Goal: Task Accomplishment & Management: Use online tool/utility

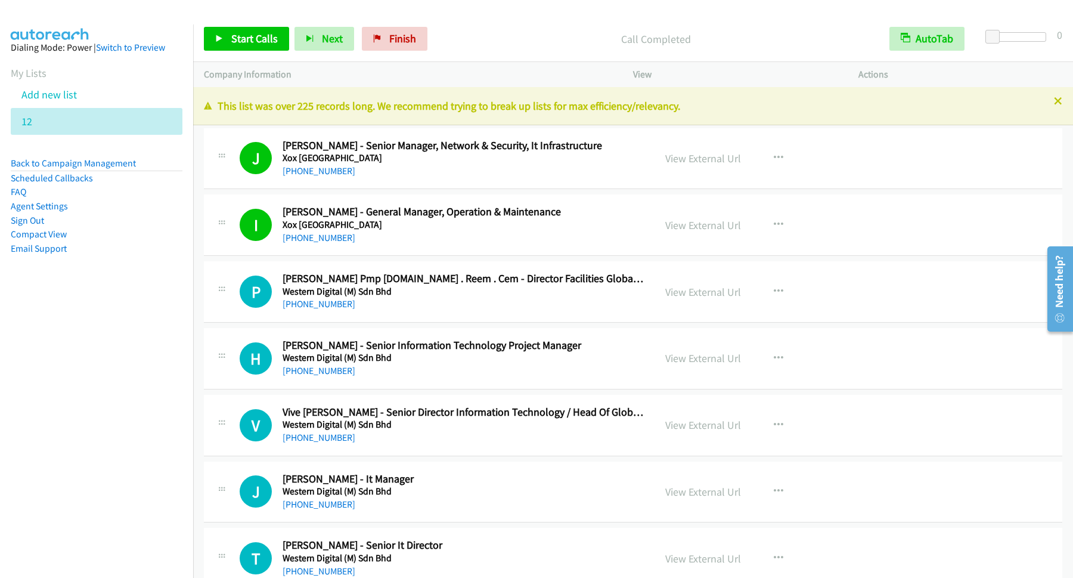
scroll to position [2414, 0]
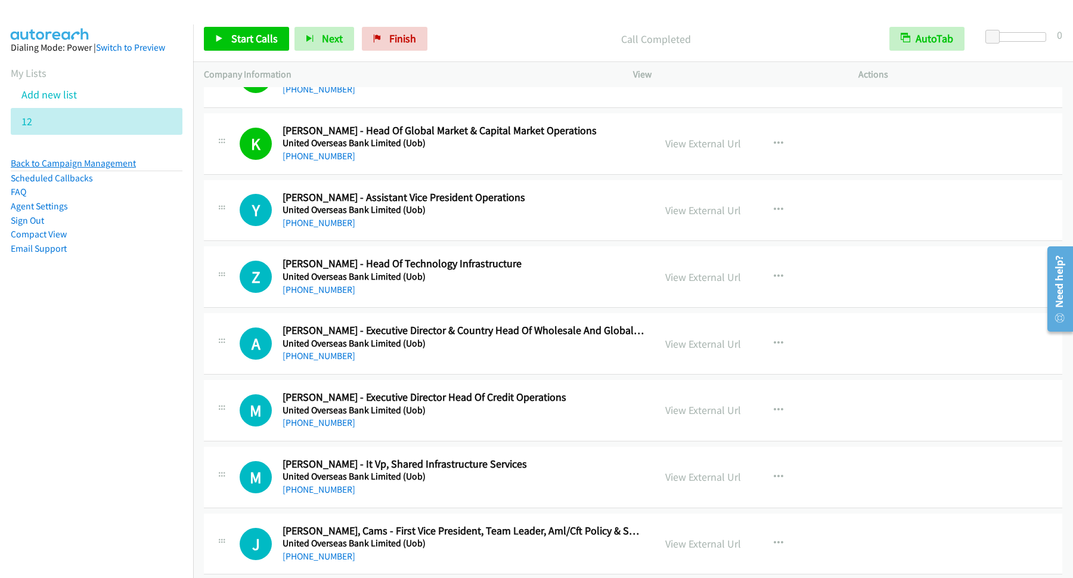
click at [73, 165] on link "Back to Campaign Management" at bounding box center [73, 162] width 125 height 11
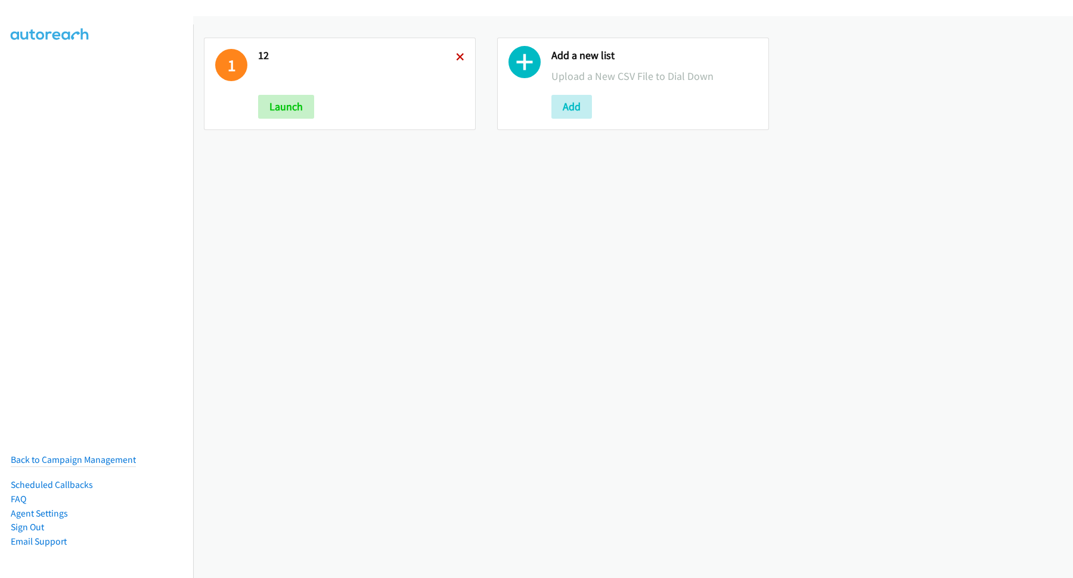
click at [456, 57] on icon at bounding box center [460, 58] width 8 height 8
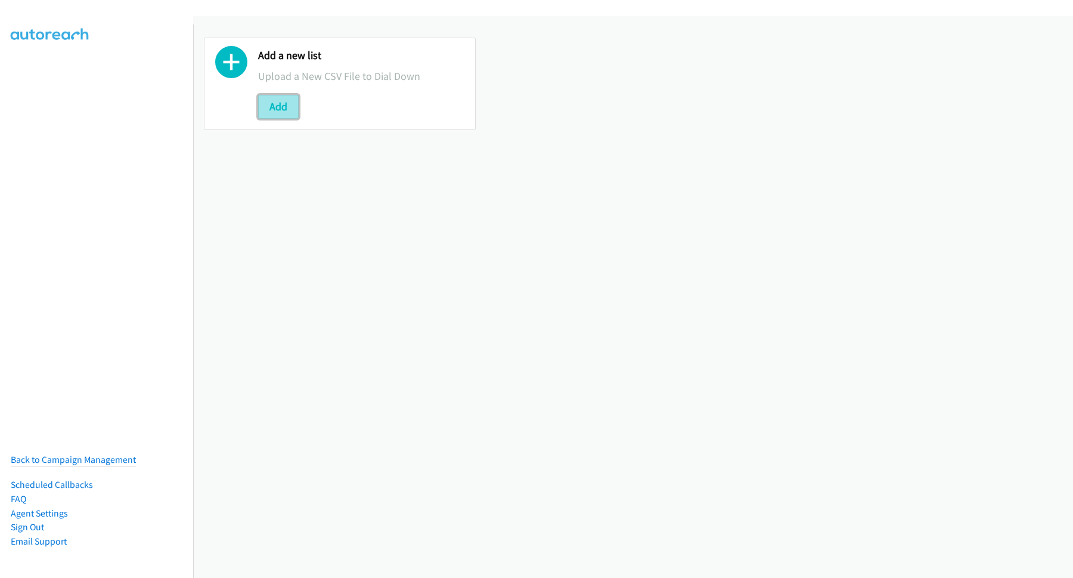
click at [285, 104] on button "Add" at bounding box center [278, 107] width 41 height 24
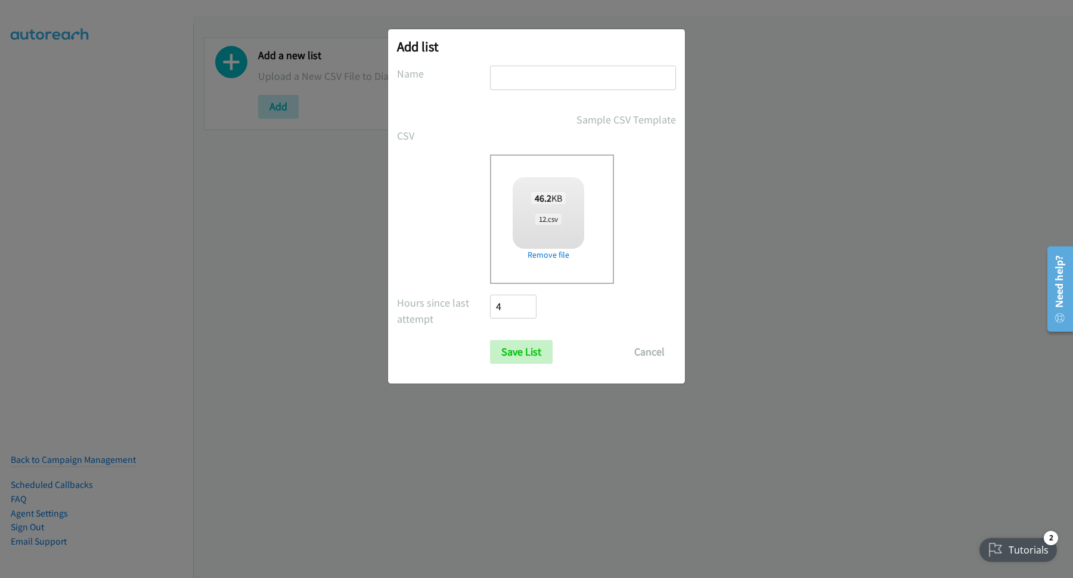
checkbox input "true"
click at [583, 80] on input "text" at bounding box center [583, 78] width 186 height 24
type input "12"
click at [525, 342] on input "Save List" at bounding box center [521, 352] width 63 height 24
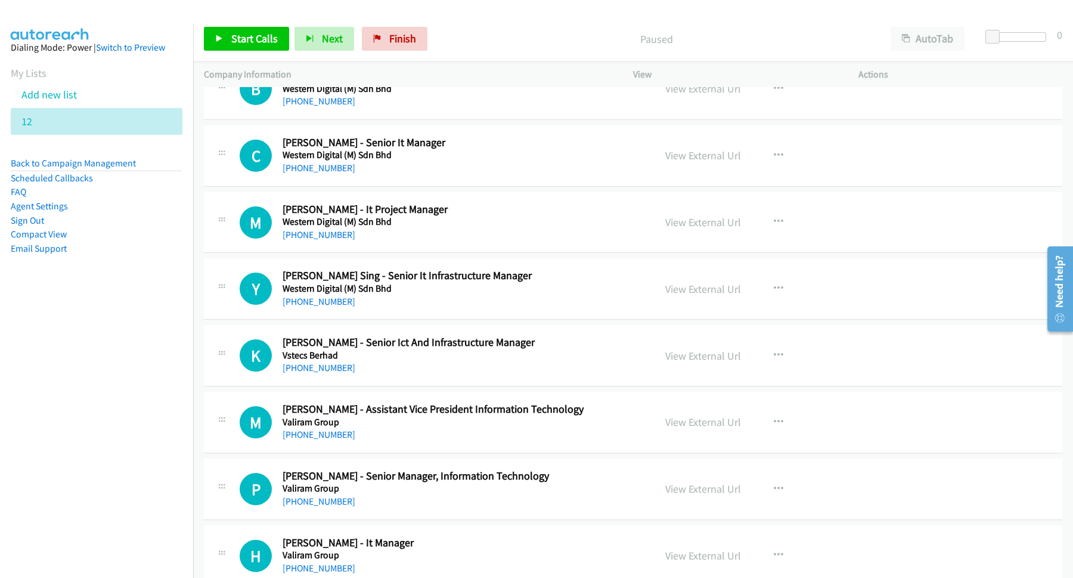
scroll to position [644, 0]
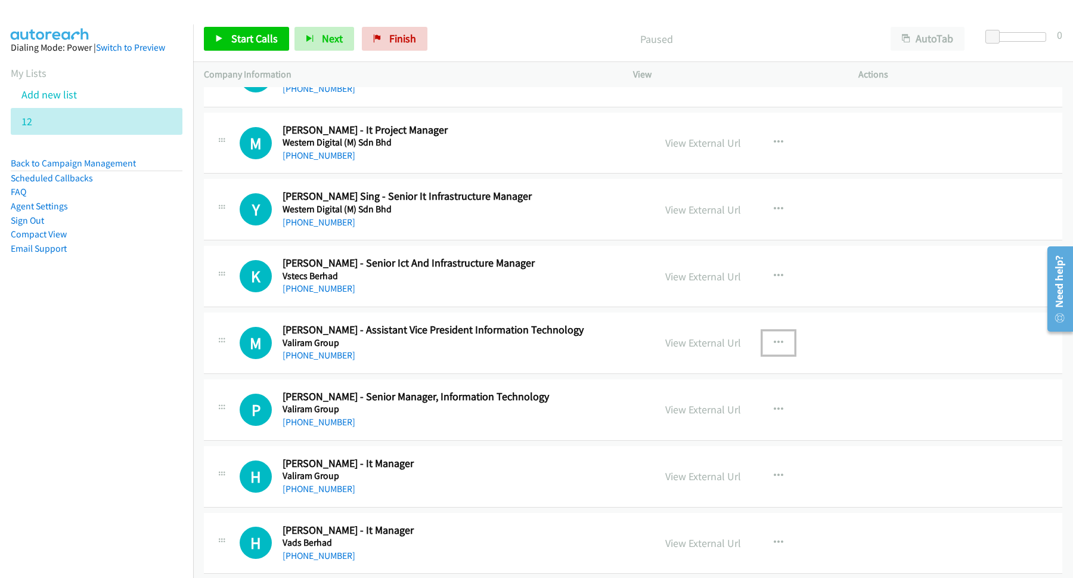
click at [774, 345] on icon "button" at bounding box center [779, 343] width 10 height 10
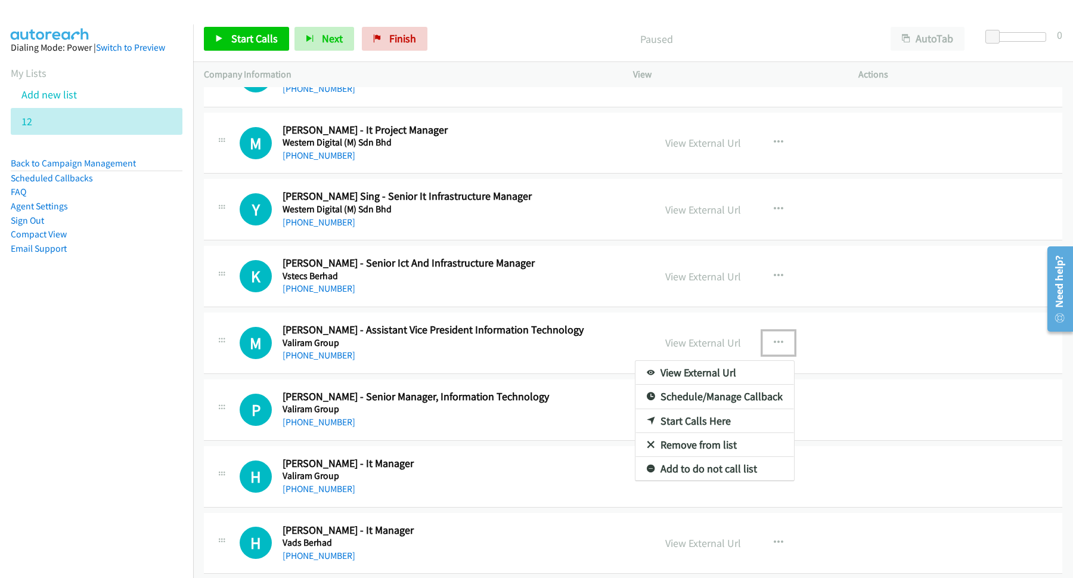
click at [702, 424] on link "Start Calls Here" at bounding box center [714, 421] width 159 height 24
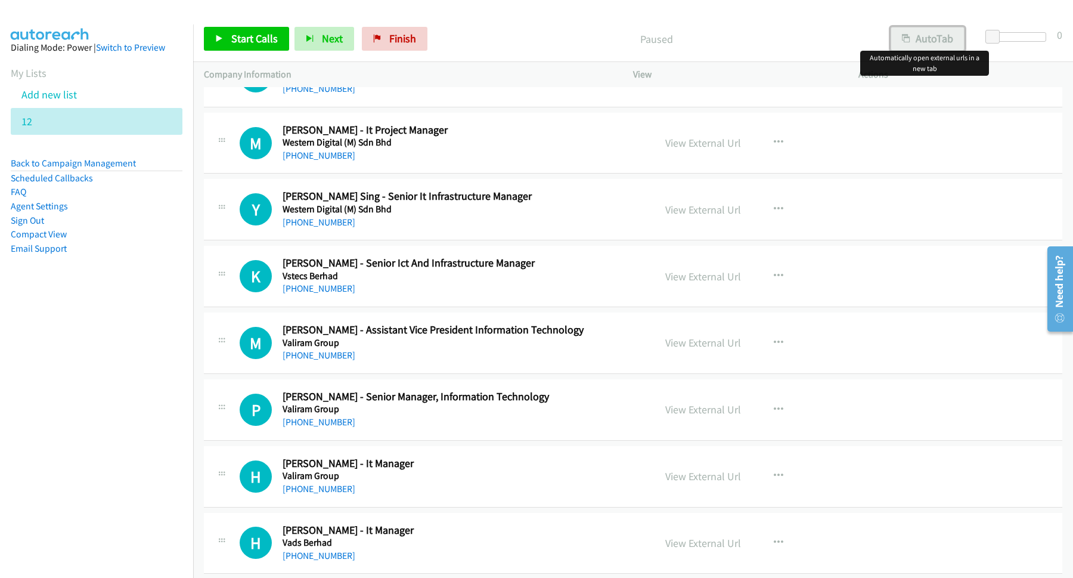
click at [905, 35] on icon "button" at bounding box center [906, 39] width 8 height 8
click at [251, 38] on span "Start Calls" at bounding box center [254, 39] width 46 height 14
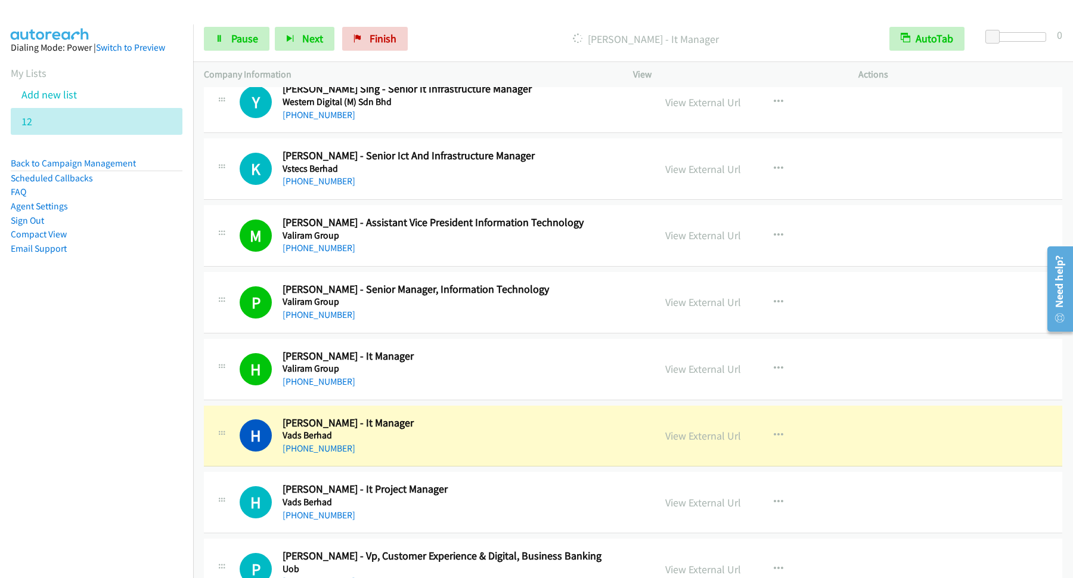
scroll to position [805, 0]
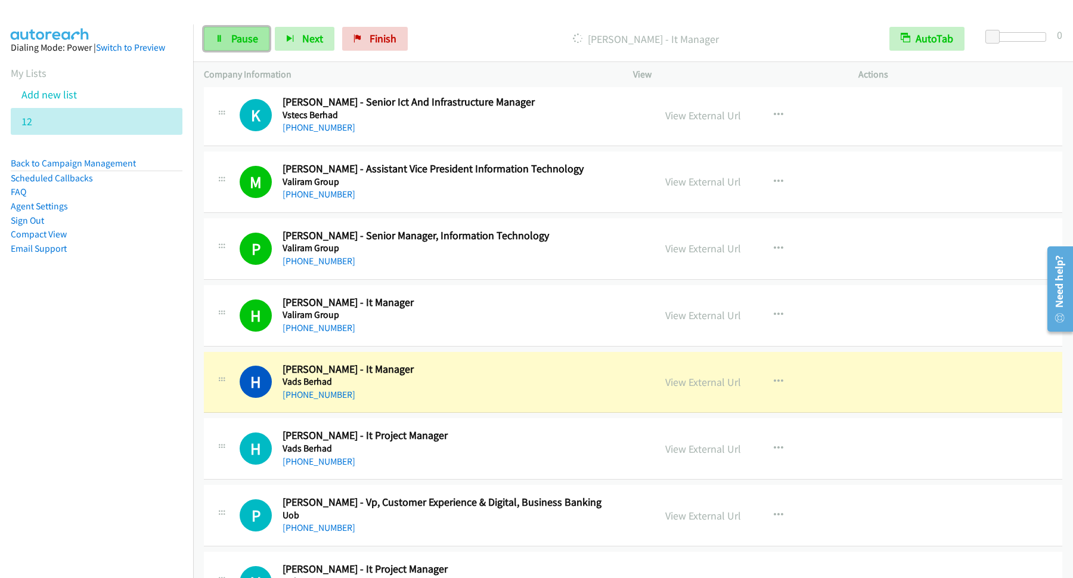
click at [245, 42] on span "Pause" at bounding box center [244, 39] width 27 height 14
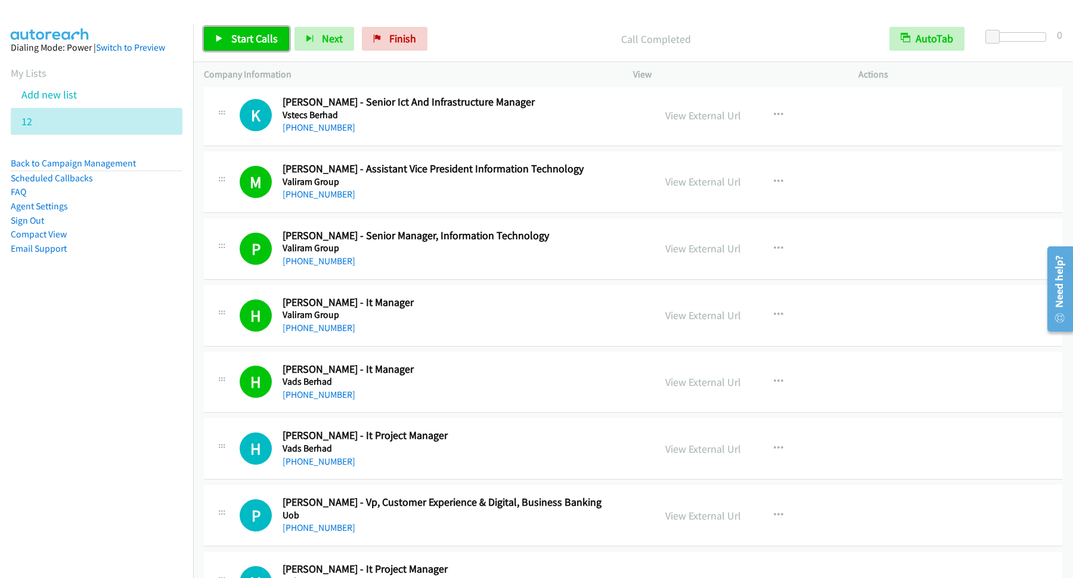
click at [268, 42] on span "Start Calls" at bounding box center [254, 39] width 46 height 14
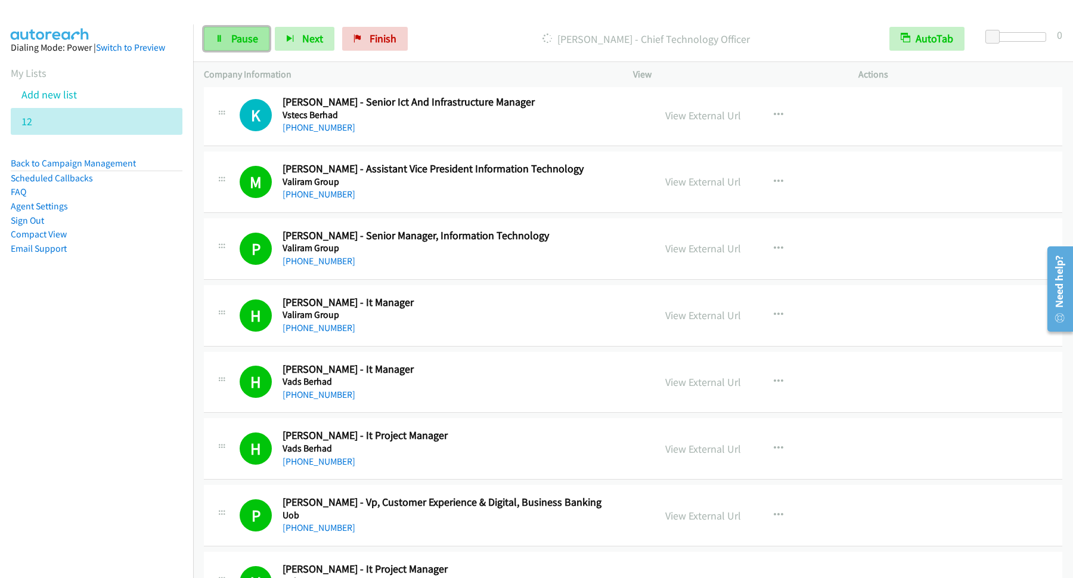
click at [238, 39] on span "Pause" at bounding box center [244, 39] width 27 height 14
click at [244, 33] on span "Start Calls" at bounding box center [254, 39] width 46 height 14
click at [238, 38] on span "Pause" at bounding box center [244, 39] width 27 height 14
click at [259, 48] on link "Start Calls" at bounding box center [246, 39] width 85 height 24
click at [253, 38] on span "Pause" at bounding box center [244, 39] width 27 height 14
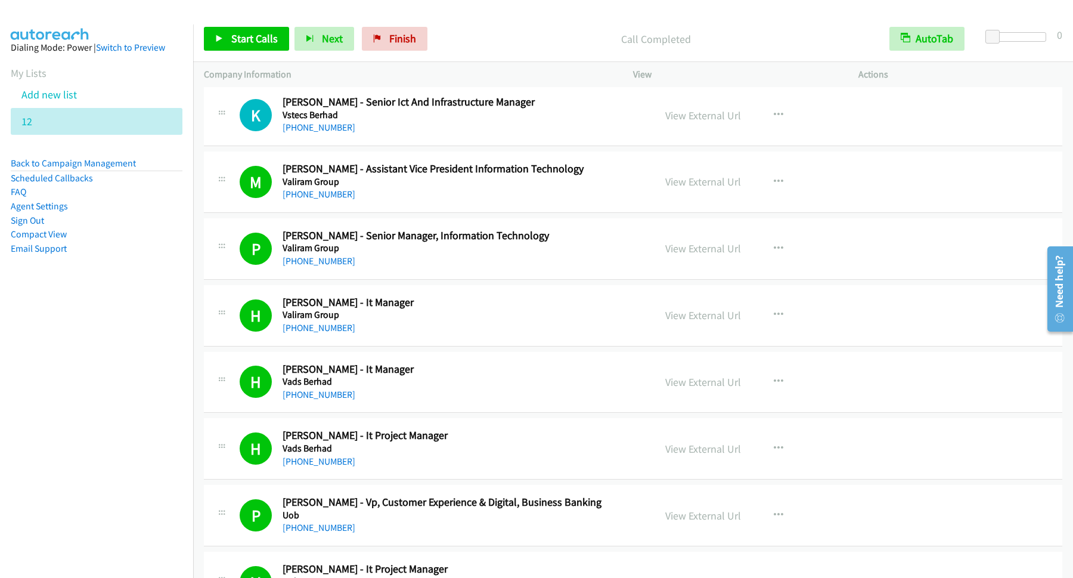
scroll to position [966, 0]
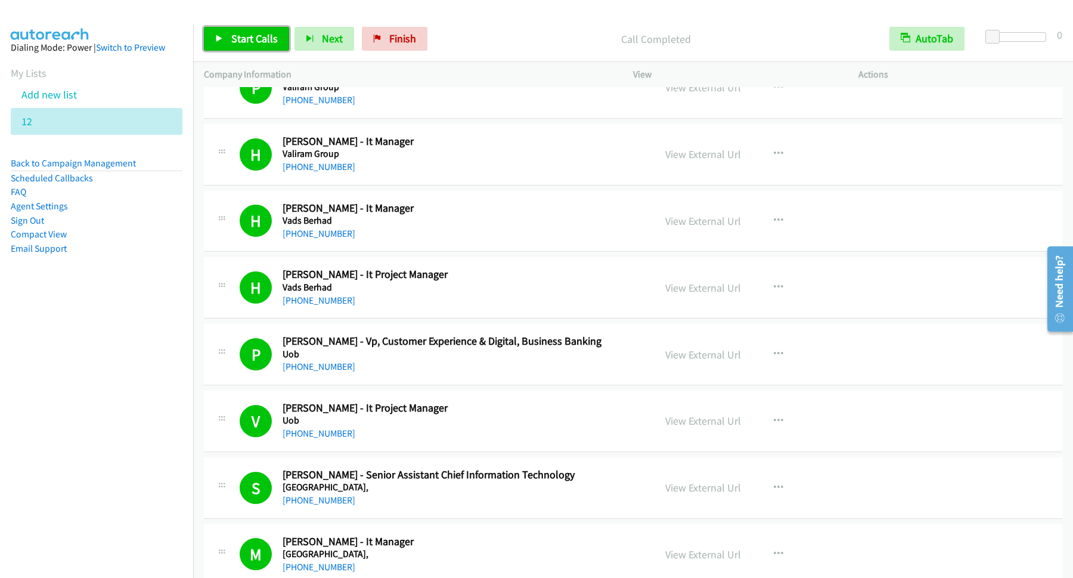
click at [245, 36] on span "Start Calls" at bounding box center [254, 39] width 46 height 14
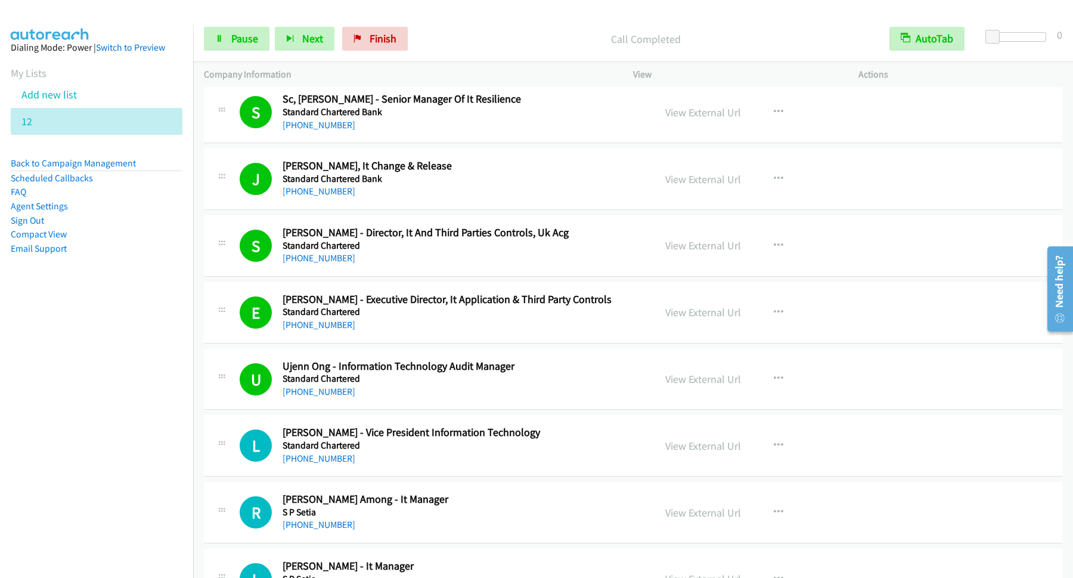
scroll to position [2736, 0]
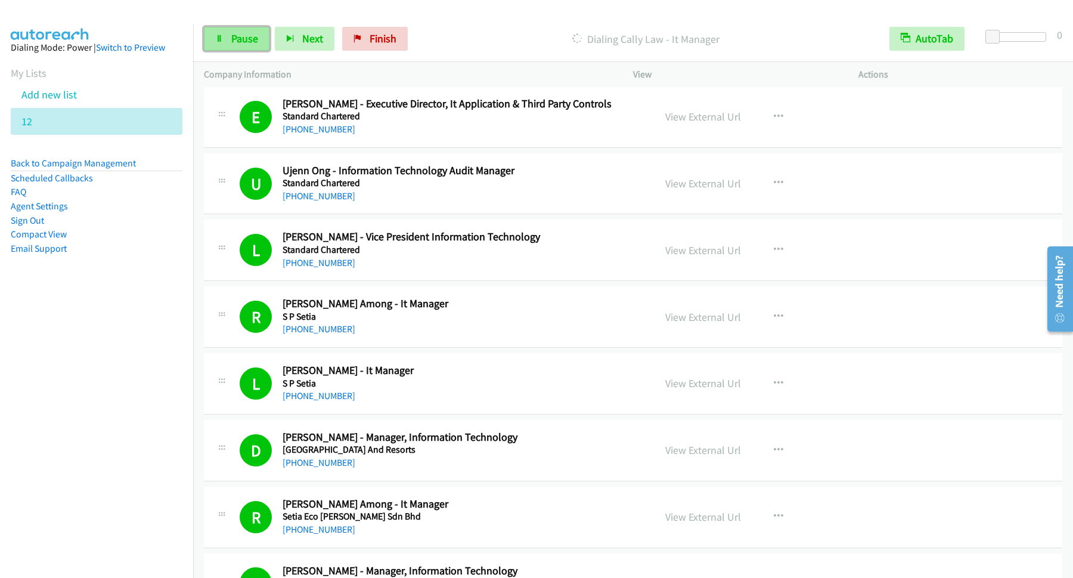
click at [232, 35] on span "Pause" at bounding box center [244, 39] width 27 height 14
click at [259, 33] on span "Start Calls" at bounding box center [254, 39] width 46 height 14
click at [240, 35] on span "Pause" at bounding box center [244, 39] width 27 height 14
click at [237, 36] on span "Start Calls" at bounding box center [254, 39] width 46 height 14
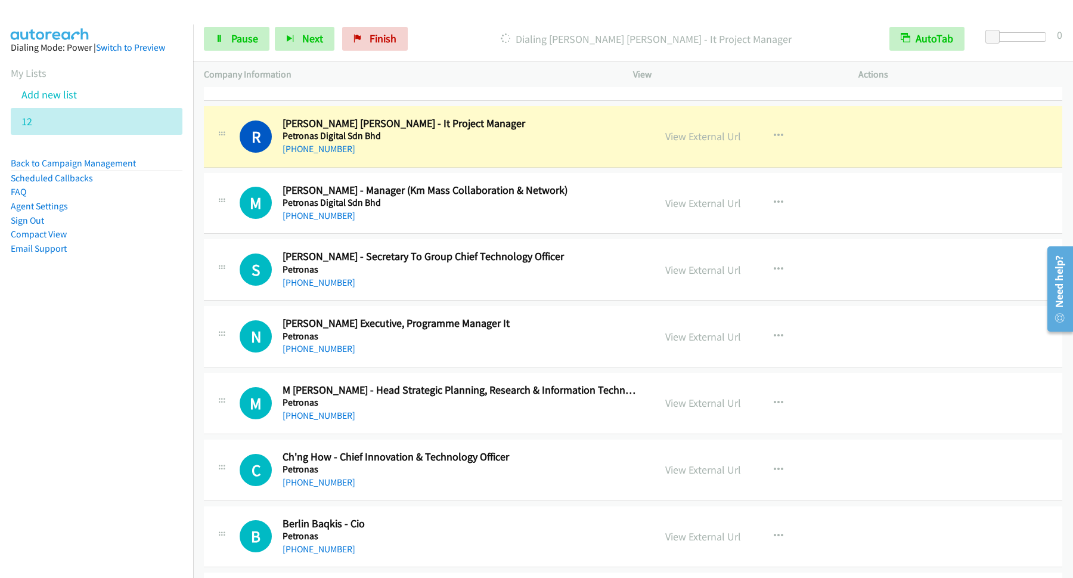
scroll to position [4185, 0]
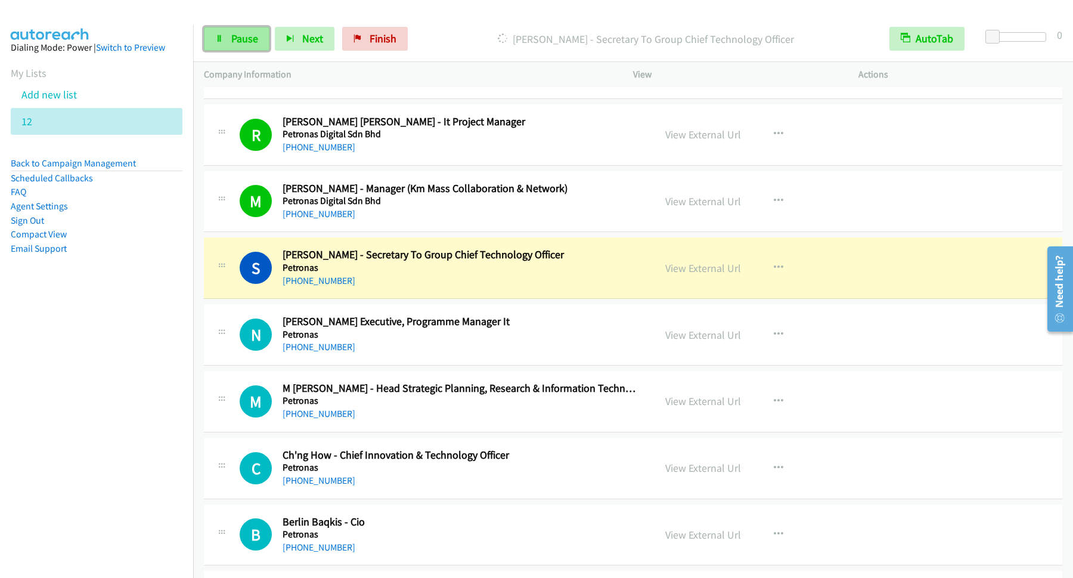
click at [256, 38] on span "Pause" at bounding box center [244, 39] width 27 height 14
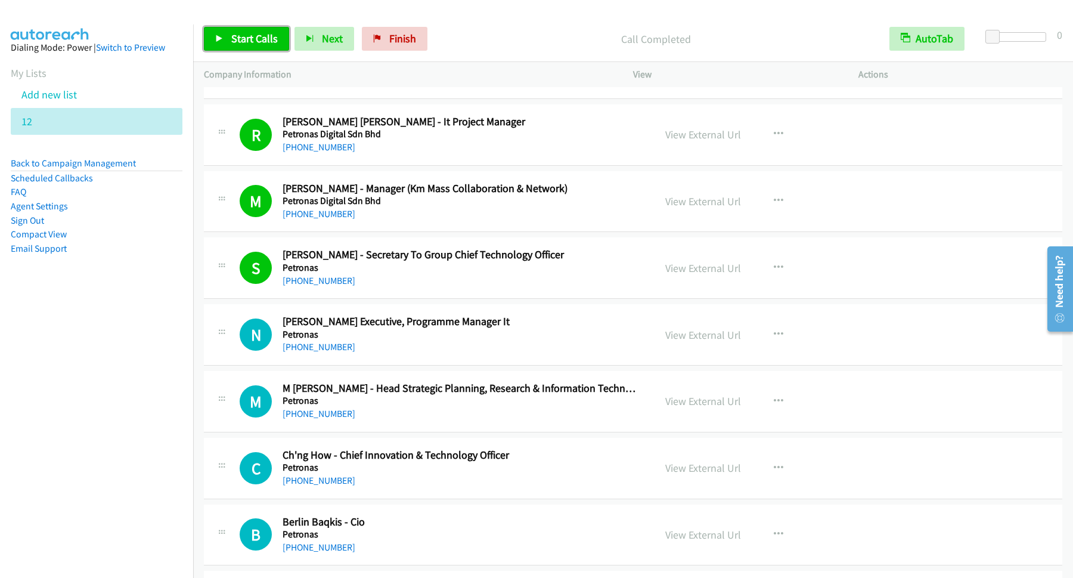
click at [263, 38] on span "Start Calls" at bounding box center [254, 39] width 46 height 14
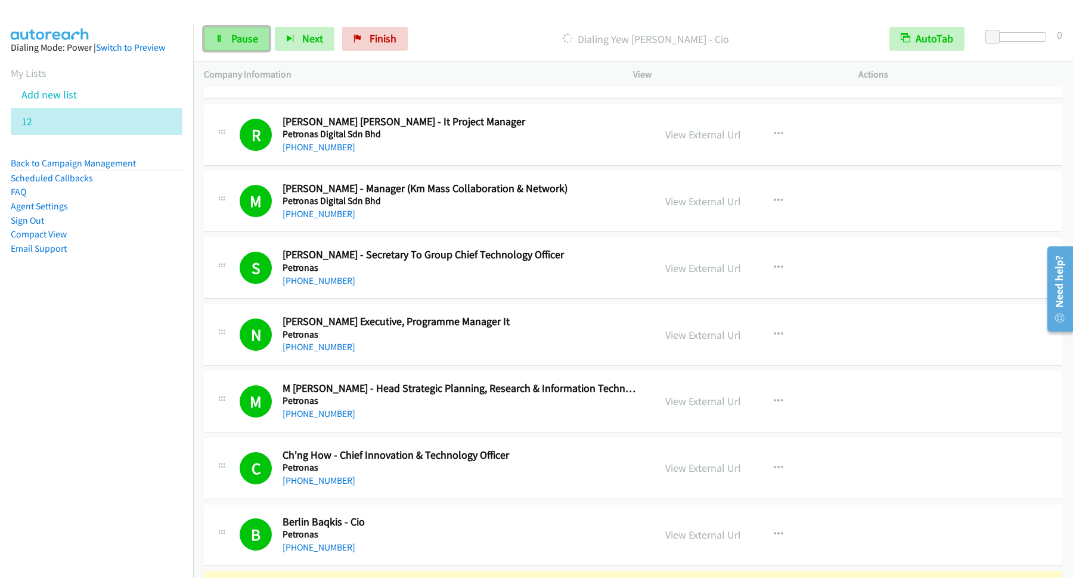
click at [249, 32] on link "Pause" at bounding box center [237, 39] width 66 height 24
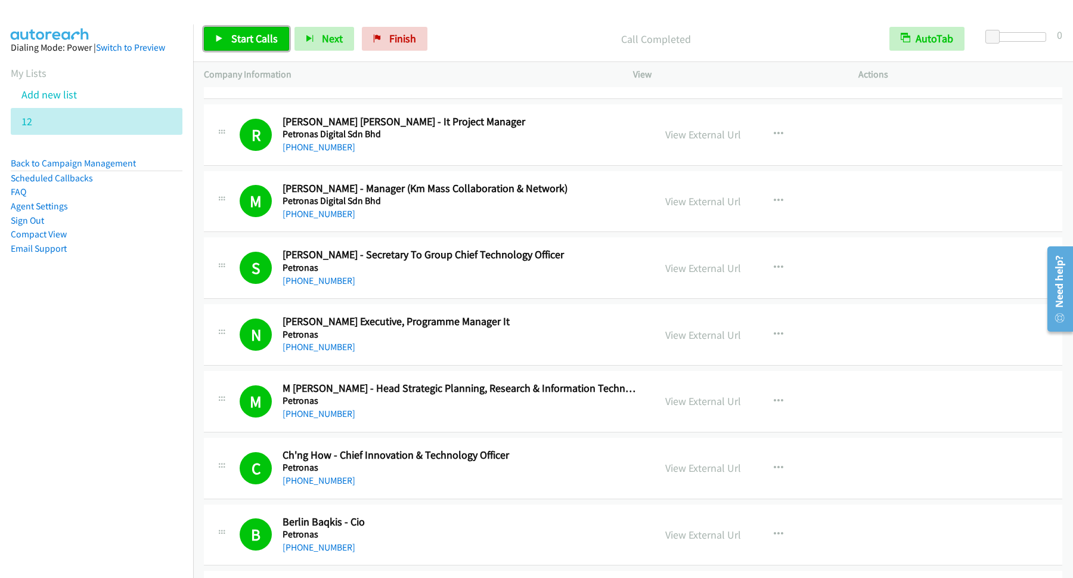
click at [237, 42] on span "Start Calls" at bounding box center [254, 39] width 46 height 14
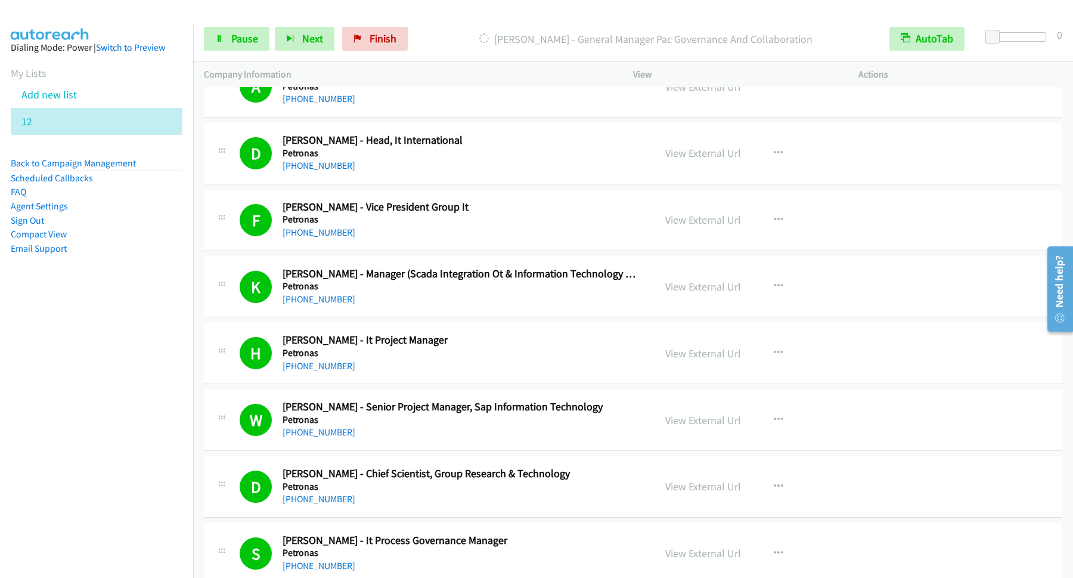
scroll to position [4828, 0]
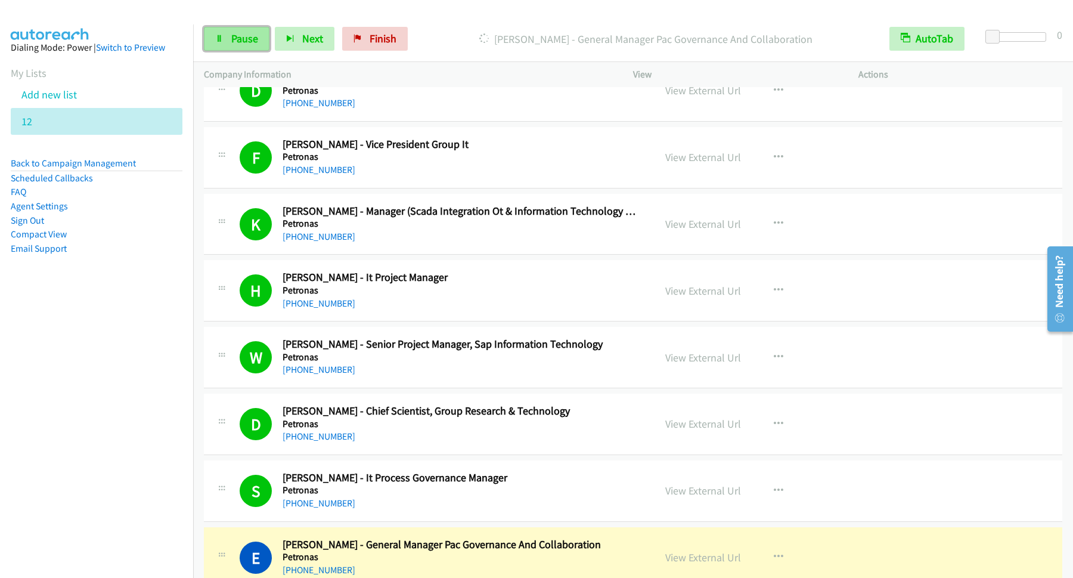
click at [248, 38] on span "Pause" at bounding box center [244, 39] width 27 height 14
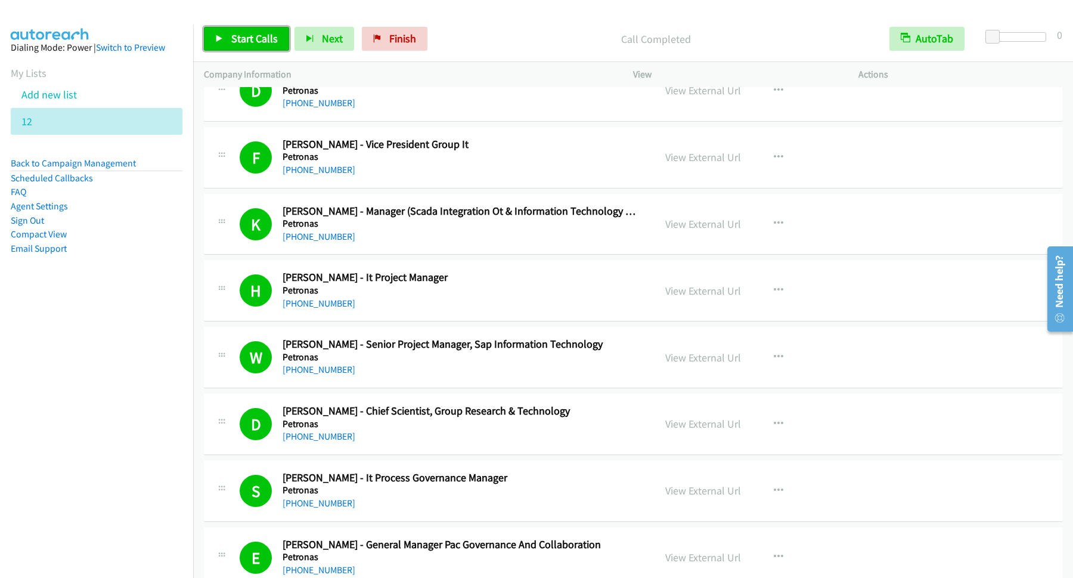
click at [277, 36] on span "Start Calls" at bounding box center [254, 39] width 46 height 14
click at [261, 35] on link "Pause" at bounding box center [237, 39] width 66 height 24
click at [247, 36] on span "Start Calls" at bounding box center [254, 39] width 46 height 14
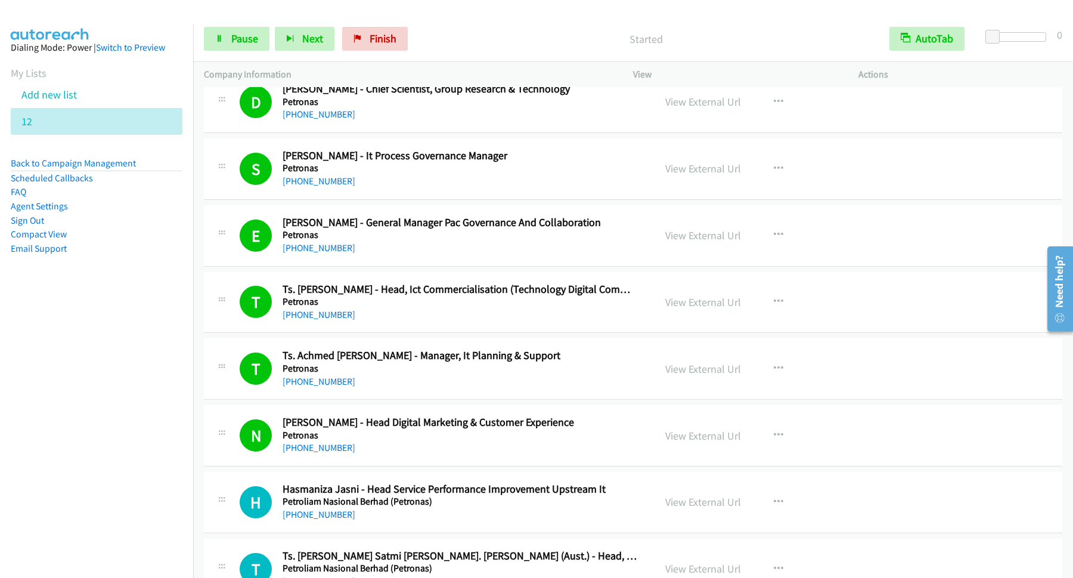
scroll to position [5472, 0]
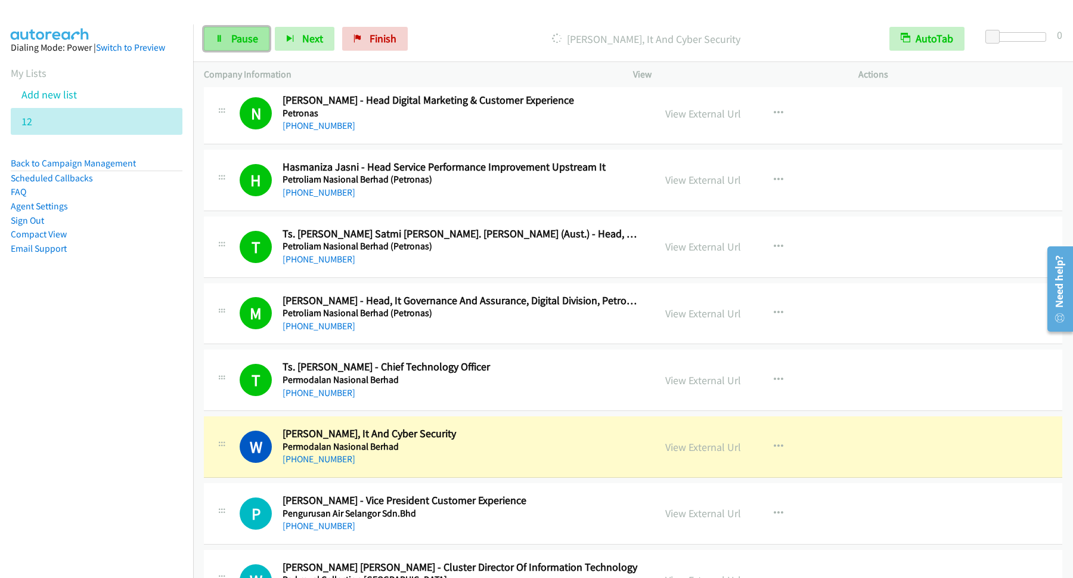
click at [245, 38] on span "Pause" at bounding box center [244, 39] width 27 height 14
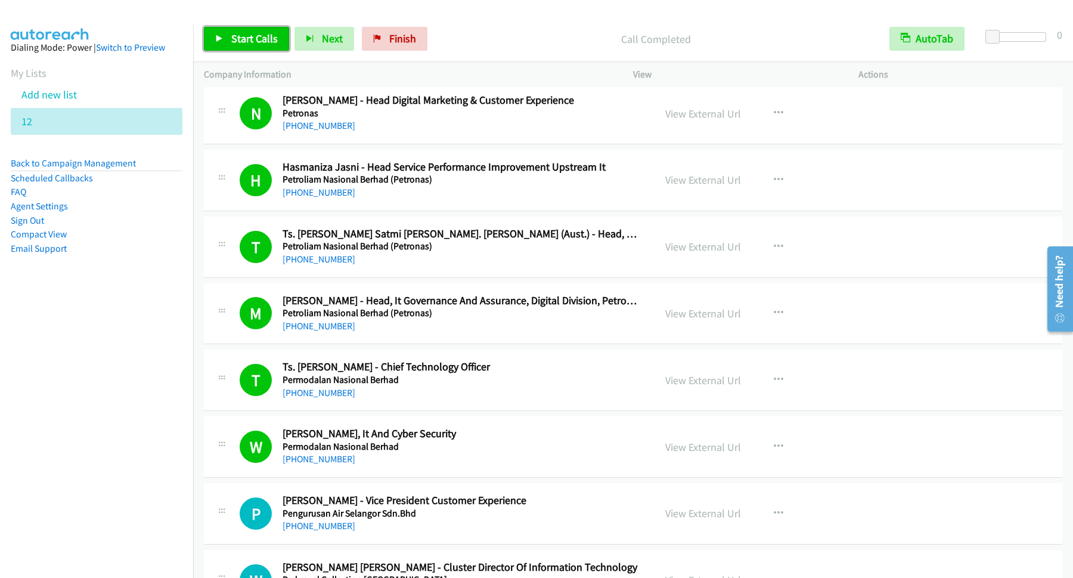
click at [252, 48] on link "Start Calls" at bounding box center [246, 39] width 85 height 24
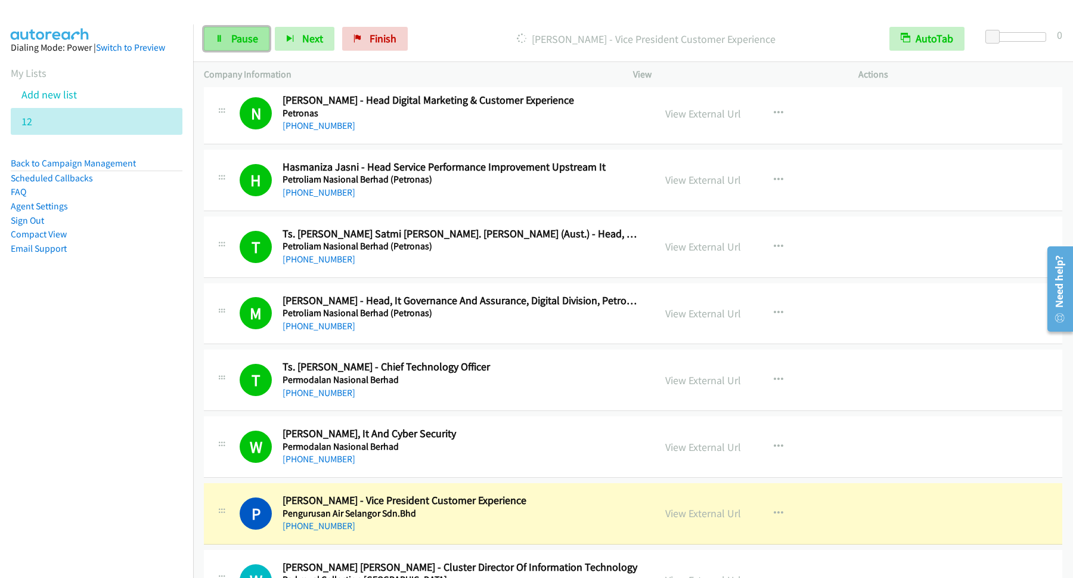
click at [247, 36] on span "Pause" at bounding box center [244, 39] width 27 height 14
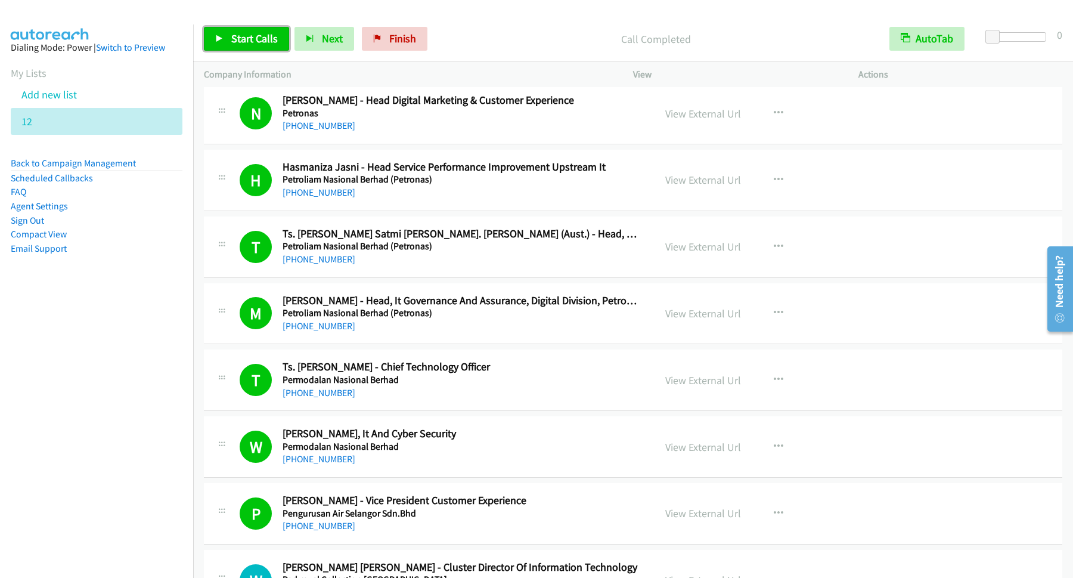
click at [270, 42] on span "Start Calls" at bounding box center [254, 39] width 46 height 14
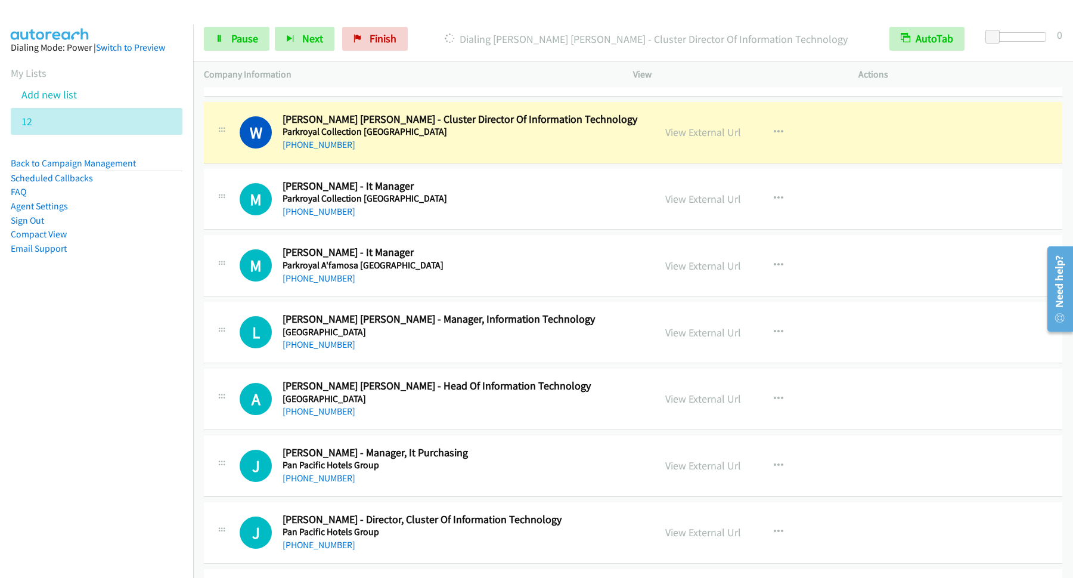
scroll to position [5955, 0]
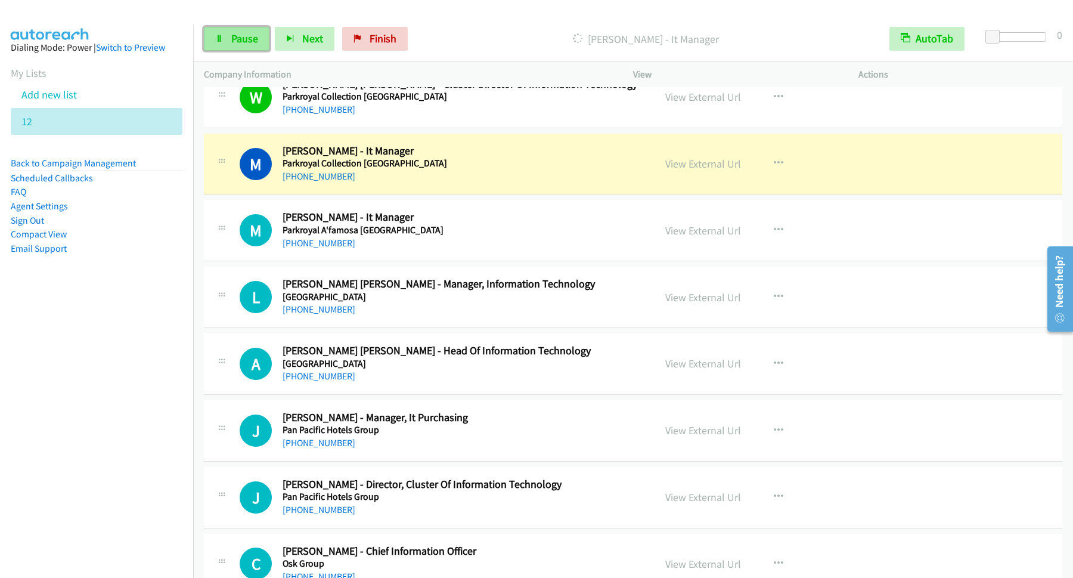
click at [254, 39] on span "Pause" at bounding box center [244, 39] width 27 height 14
